Goal: Contribute content: Add original content to the website for others to see

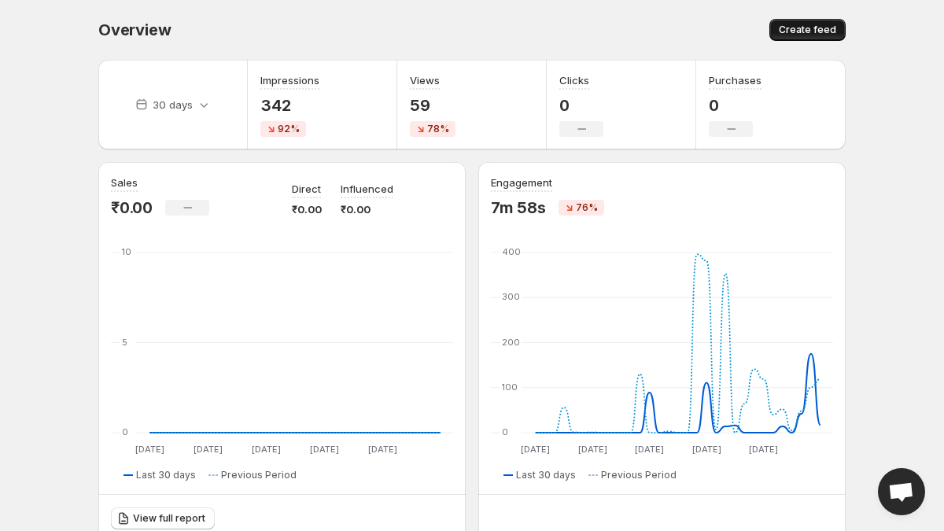
click at [817, 33] on span "Create feed" at bounding box center [807, 30] width 57 height 13
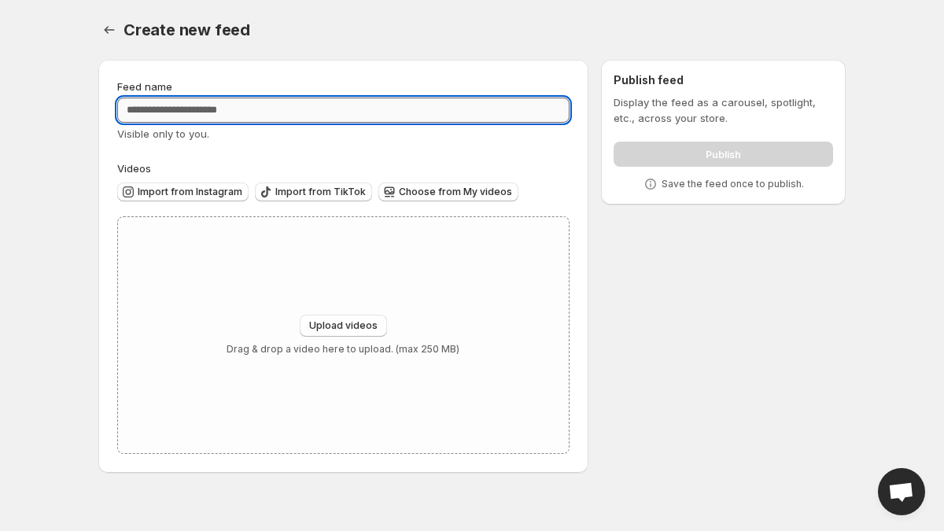
click at [466, 120] on input "Feed name" at bounding box center [343, 110] width 452 height 25
type input "**********"
click at [421, 190] on span "Choose from My videos" at bounding box center [455, 192] width 113 height 13
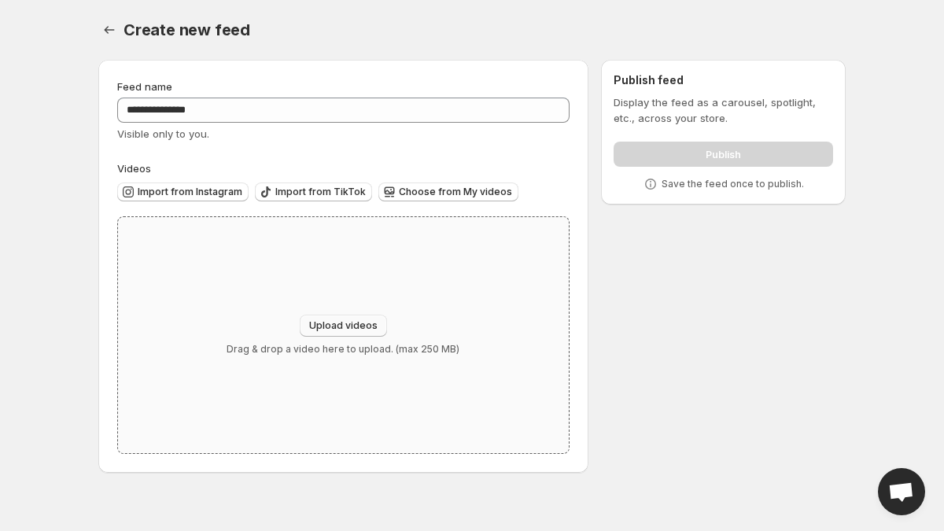
click at [350, 319] on button "Upload videos" at bounding box center [343, 326] width 87 height 22
click at [349, 327] on span "Upload videos" at bounding box center [343, 325] width 68 height 13
type input "**********"
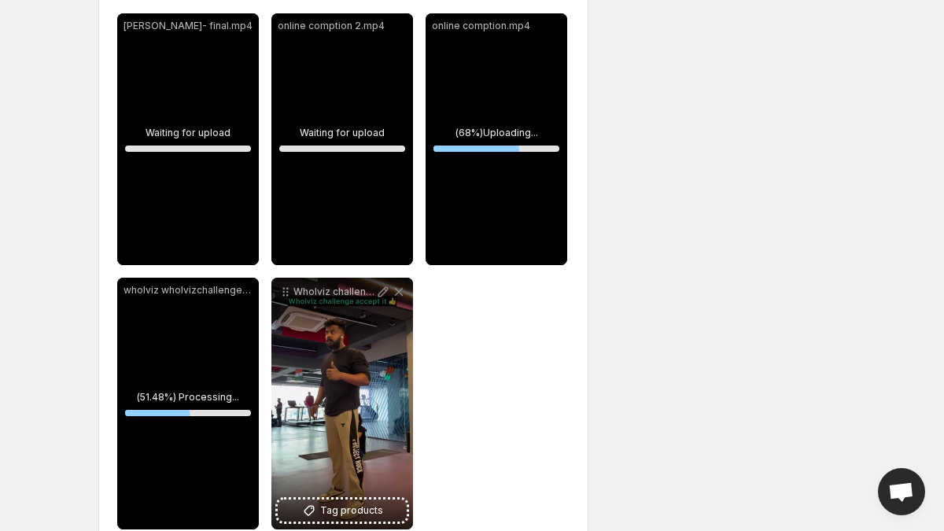
scroll to position [230, 0]
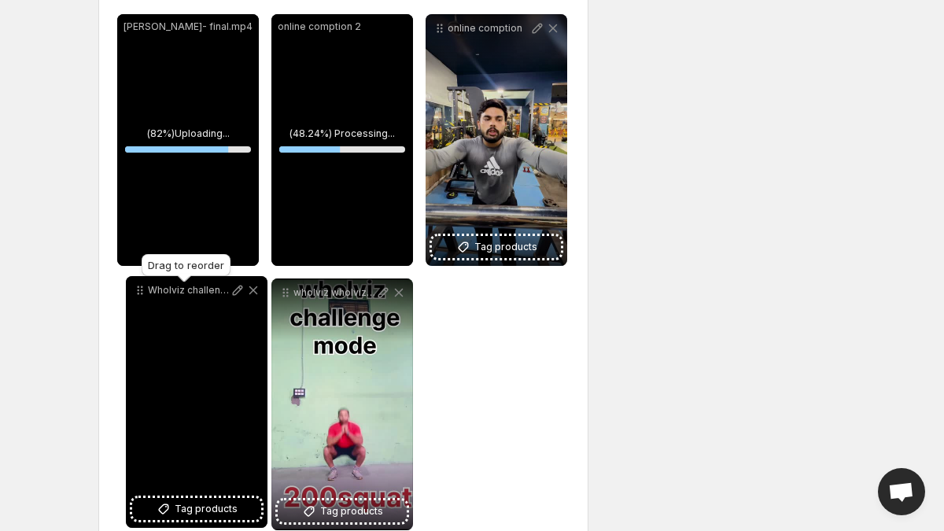
drag, startPoint x: 286, startPoint y: 295, endPoint x: 141, endPoint y: 293, distance: 144.8
click at [141, 293] on icon at bounding box center [140, 290] width 16 height 16
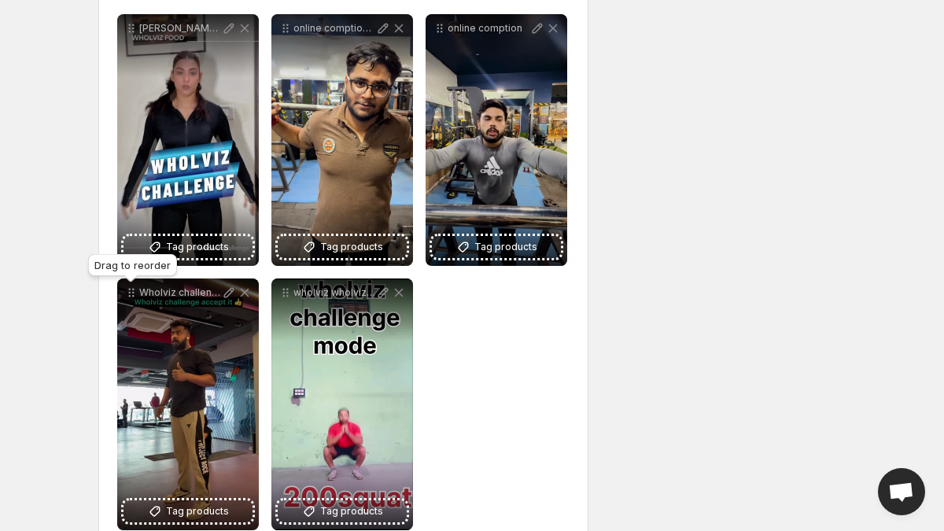
scroll to position [0, 0]
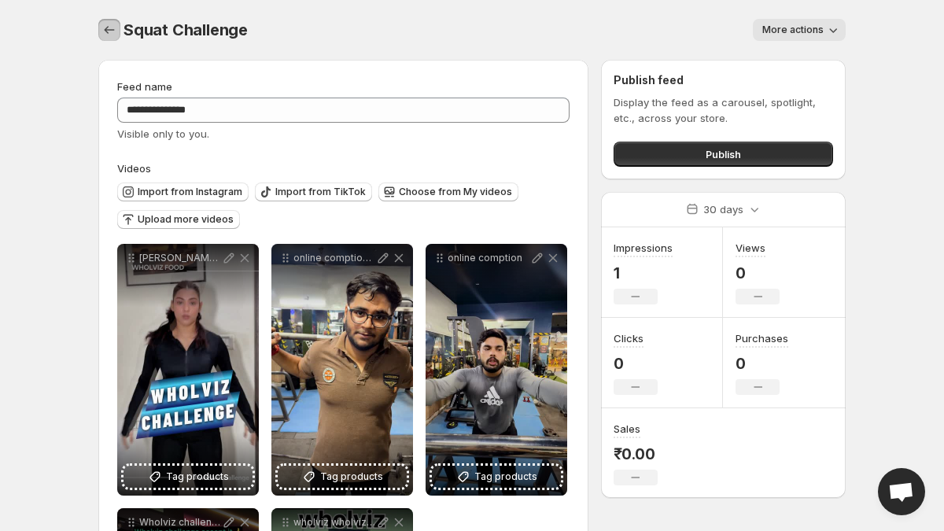
click at [111, 29] on icon "Settings" at bounding box center [109, 30] width 16 height 16
